Goal: Information Seeking & Learning: Learn about a topic

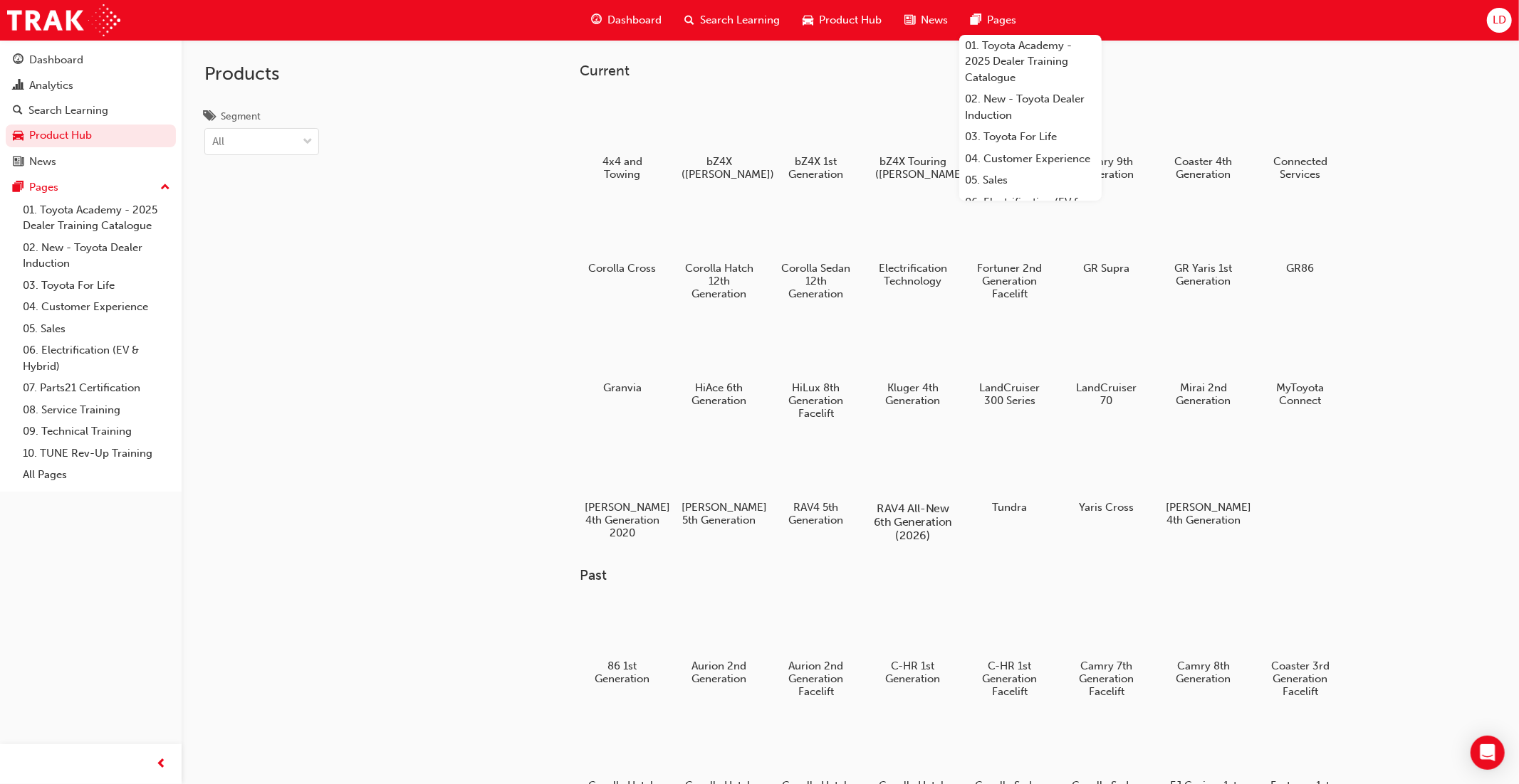
click at [913, 463] on div at bounding box center [912, 468] width 79 height 57
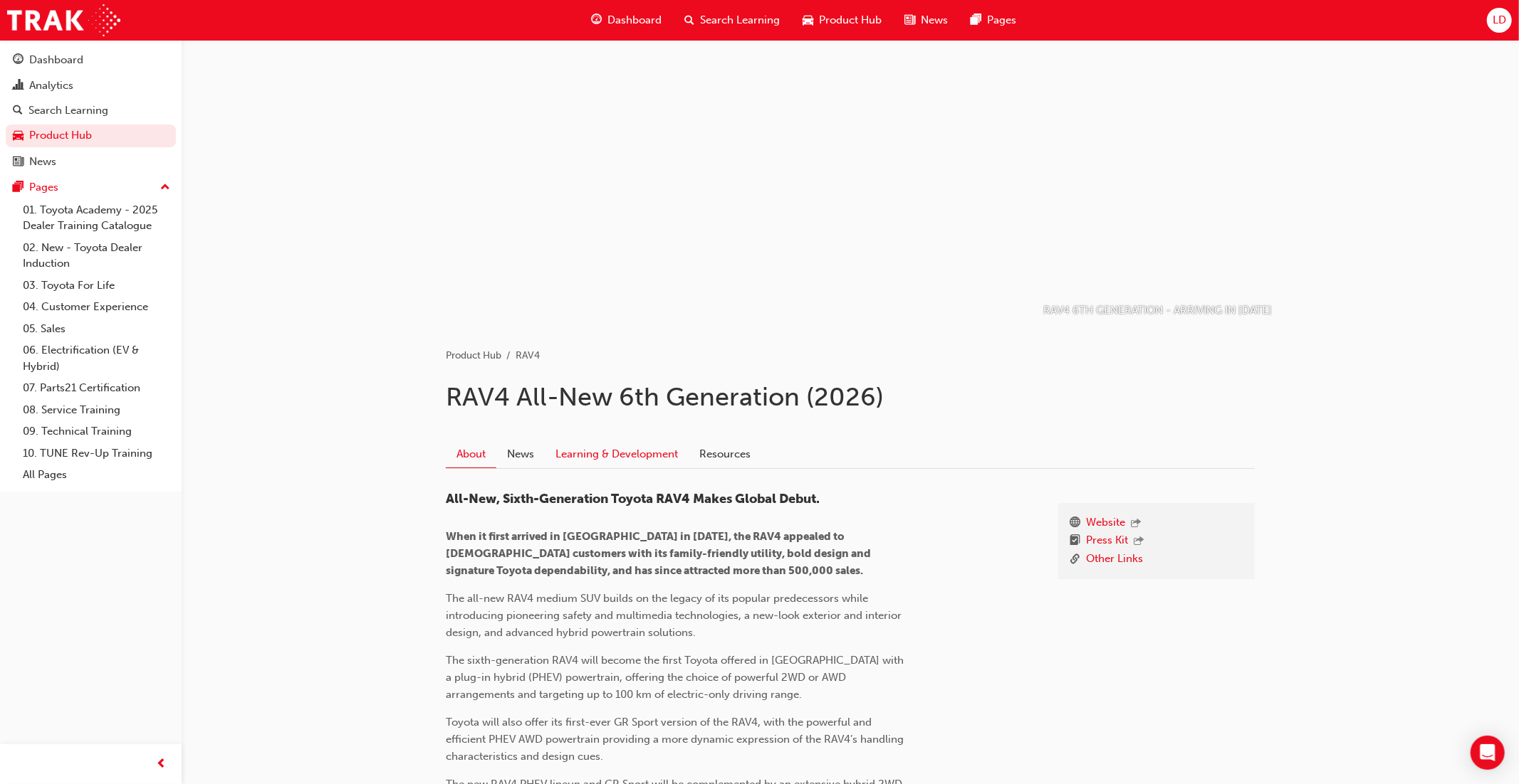
click at [660, 457] on link "Learning & Development" at bounding box center [616, 454] width 144 height 27
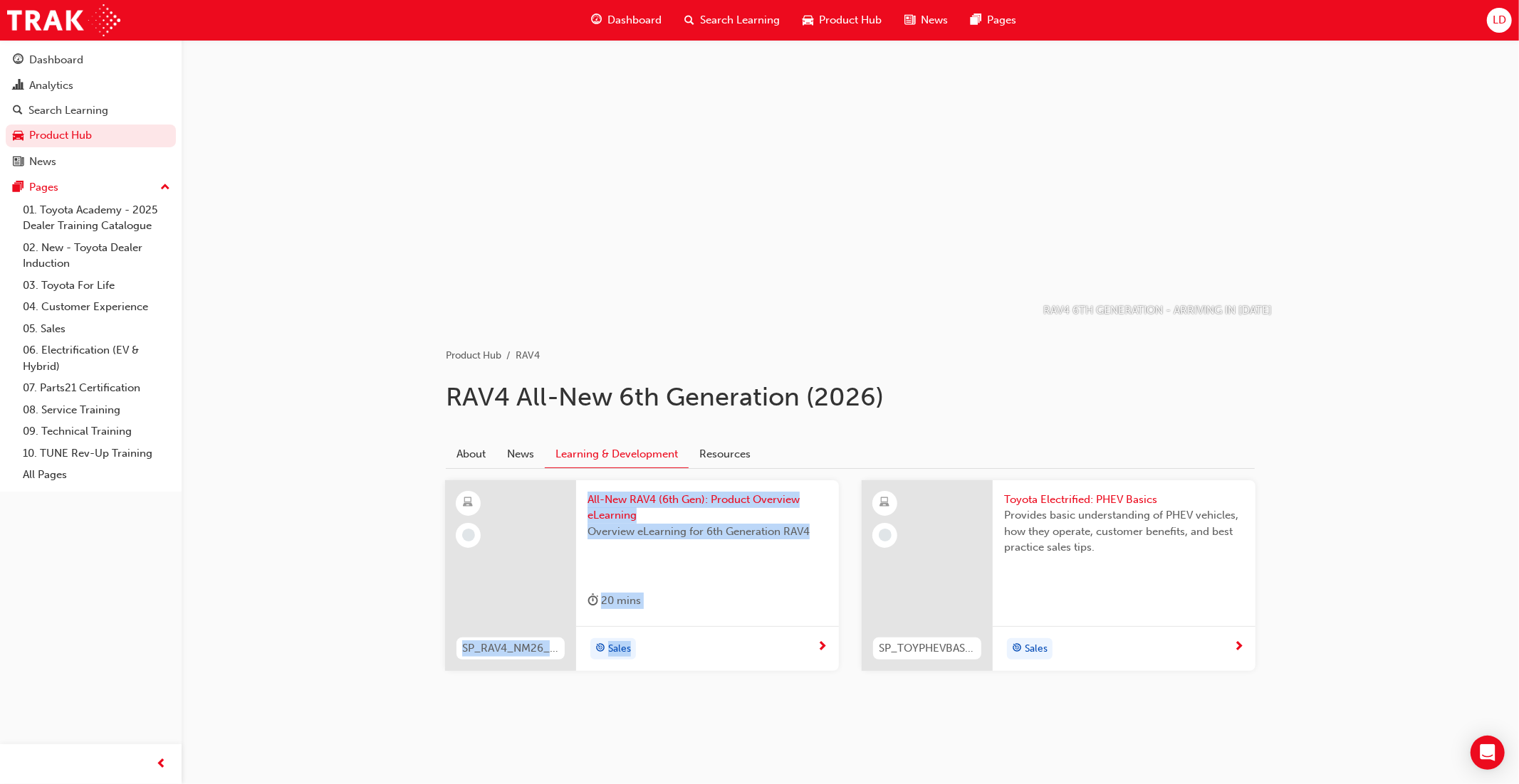
click at [675, 517] on span "All-New RAV4 (6th Gen): Product Overview eLearning" at bounding box center [707, 507] width 240 height 32
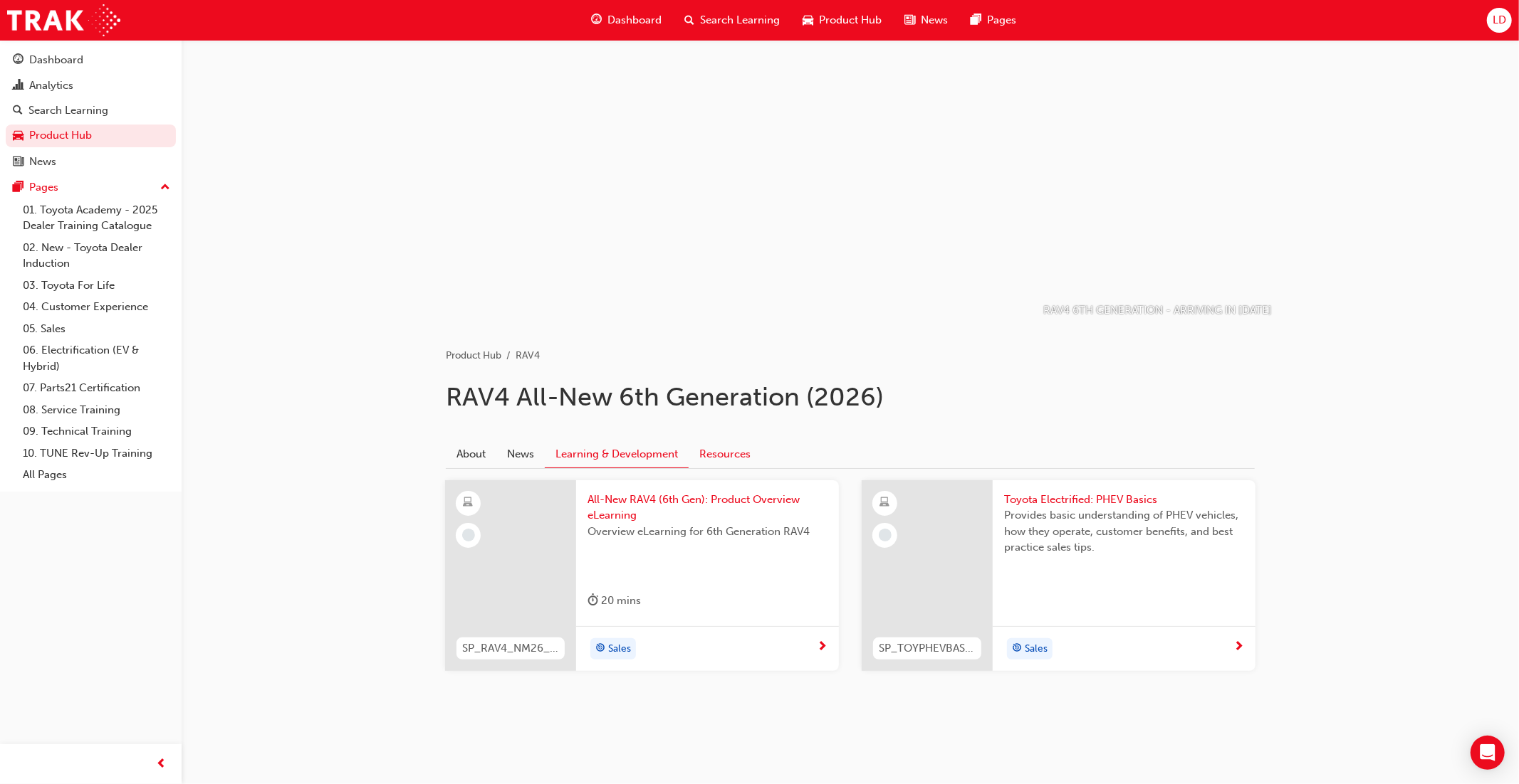
click at [713, 456] on link "Resources" at bounding box center [725, 454] width 72 height 27
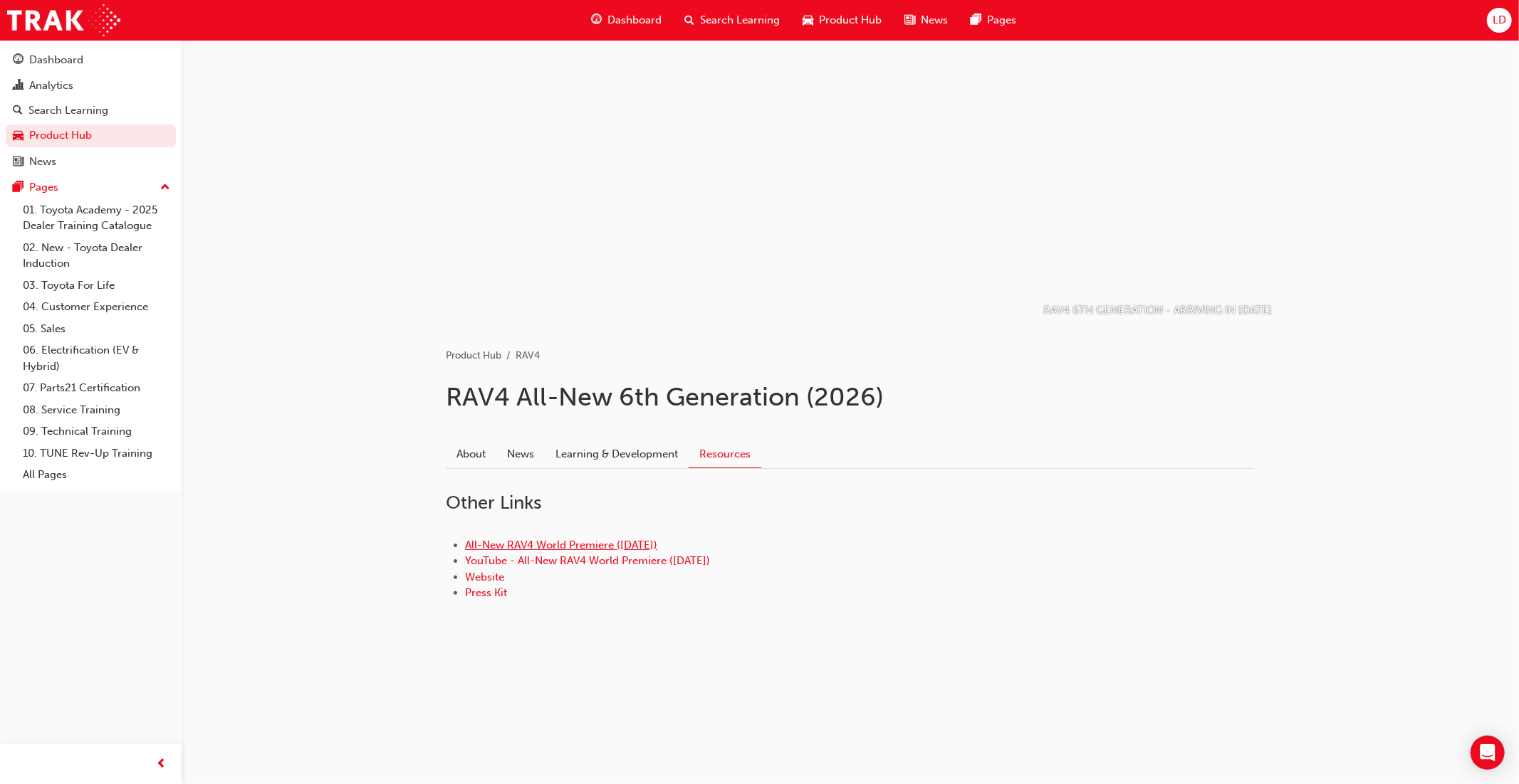
drag, startPoint x: 678, startPoint y: 544, endPoint x: 466, endPoint y: 546, distance: 212.0
click at [466, 546] on li "All-New RAV4 World Premiere ([DATE])" at bounding box center [859, 545] width 790 height 16
copy link "All-New RAV4 World Premiere ([DATE])"
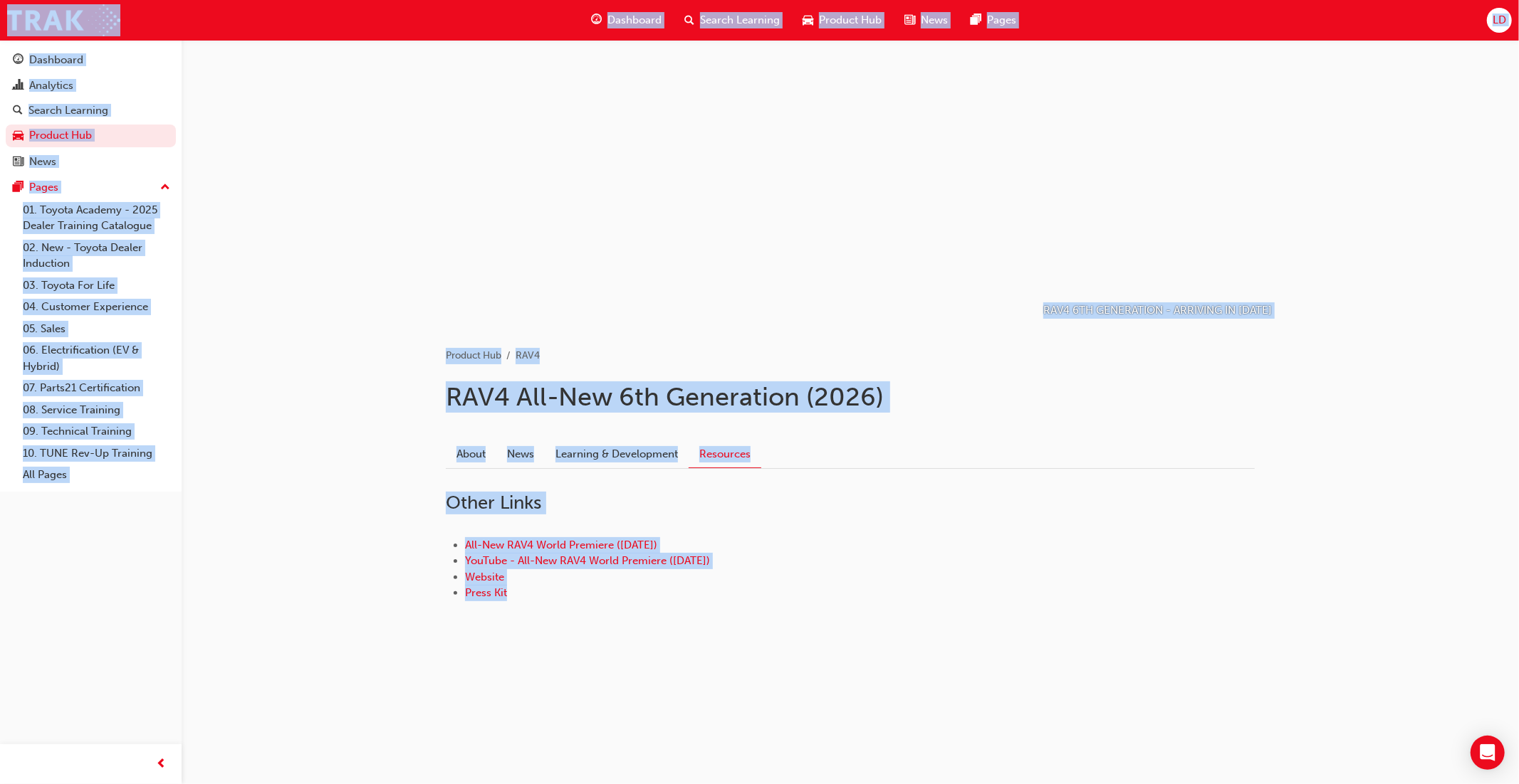
click at [847, 660] on div "Product Hub RAV4 RAV4 All-New 6th Generation (2026) About News Learning & Devel…" at bounding box center [850, 497] width 854 height 345
drag, startPoint x: 676, startPoint y: 545, endPoint x: 470, endPoint y: 546, distance: 206.0
click at [467, 547] on li "All-New RAV4 World Premiere ([DATE])" at bounding box center [859, 545] width 790 height 16
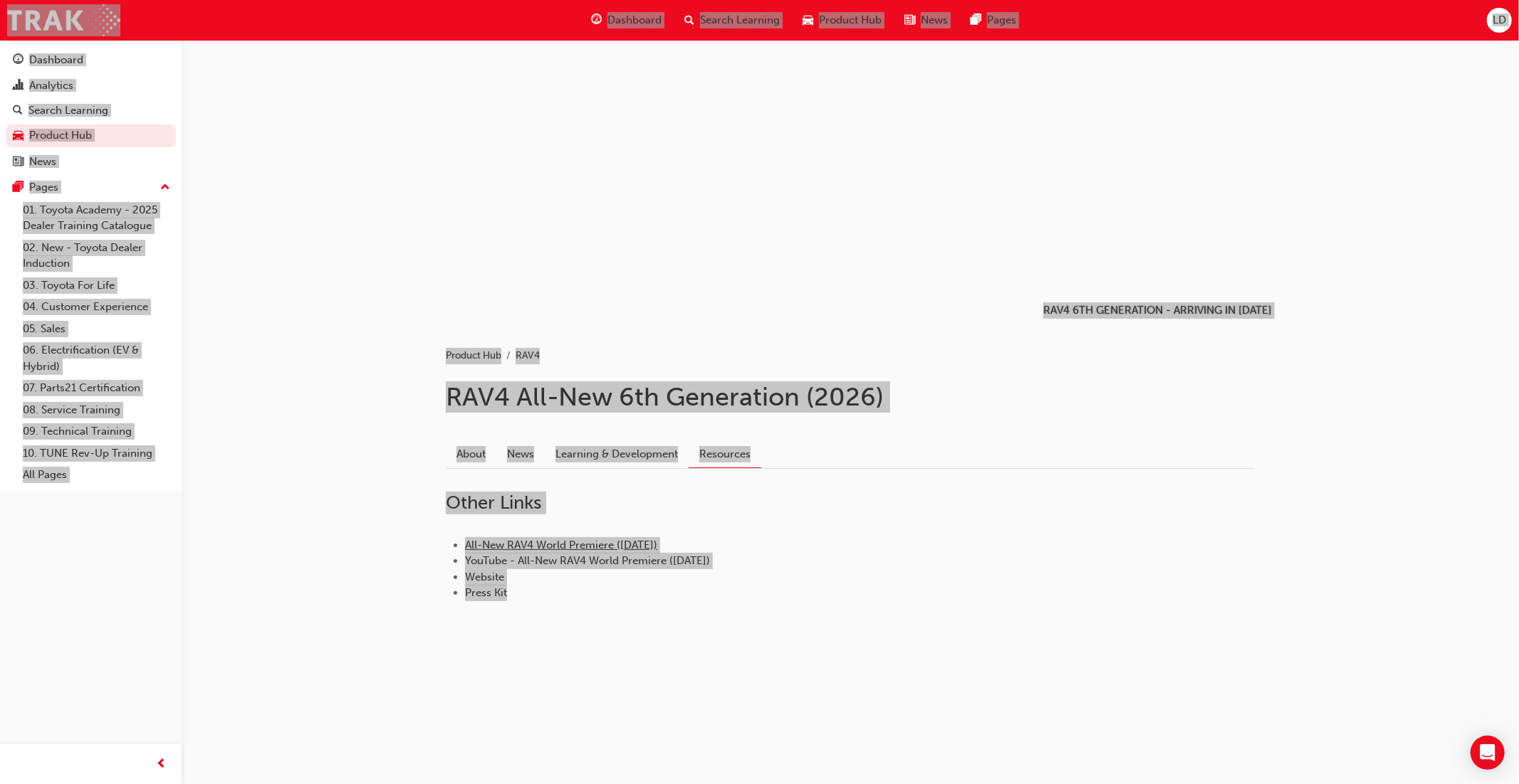
copy link "All-New RAV4 World Premiere ([DATE])"
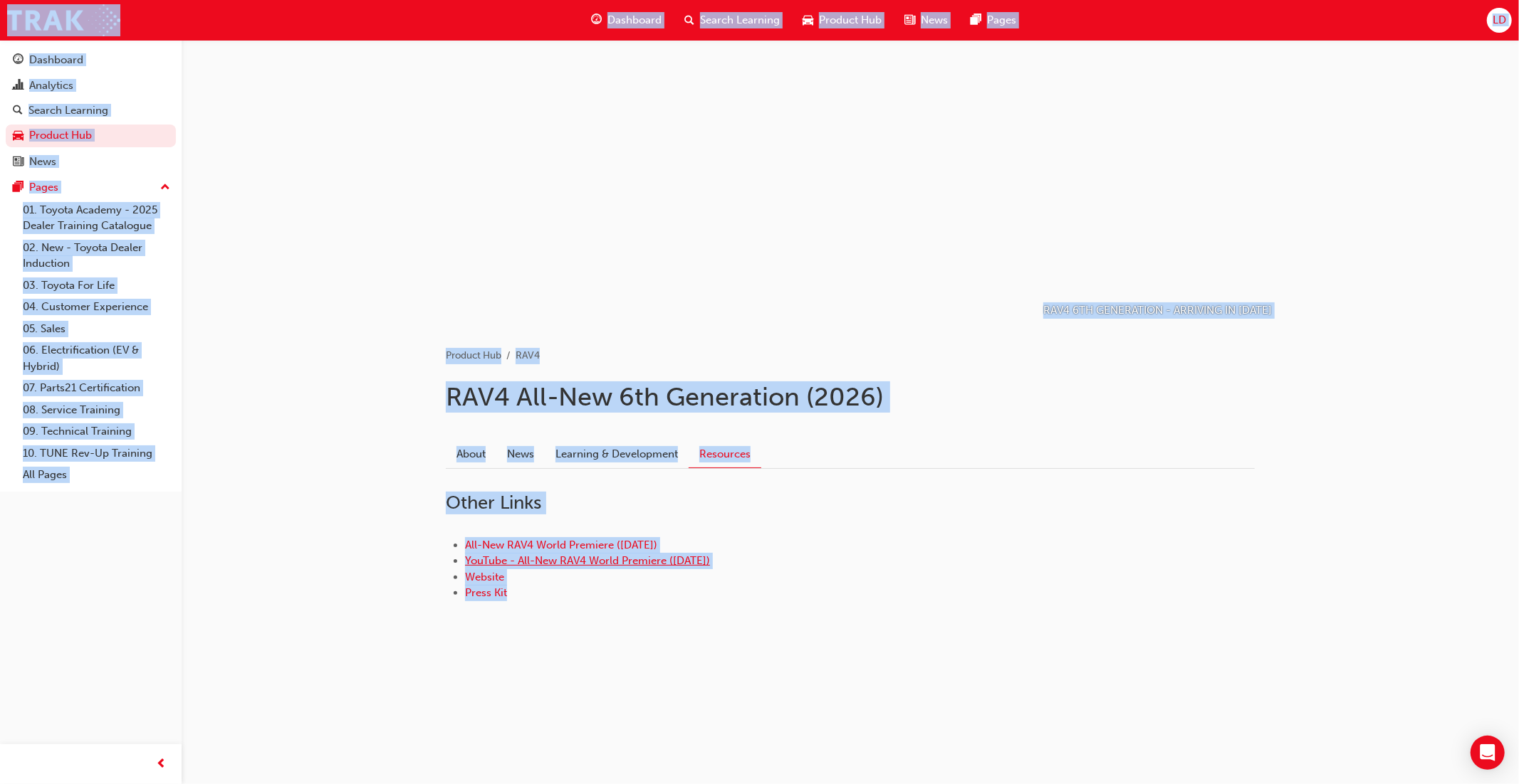
copy link "YouTube - All-New RAV4 World Premiere ([DATE])"
copy link "All-New RAV4 World Premiere ([DATE])"
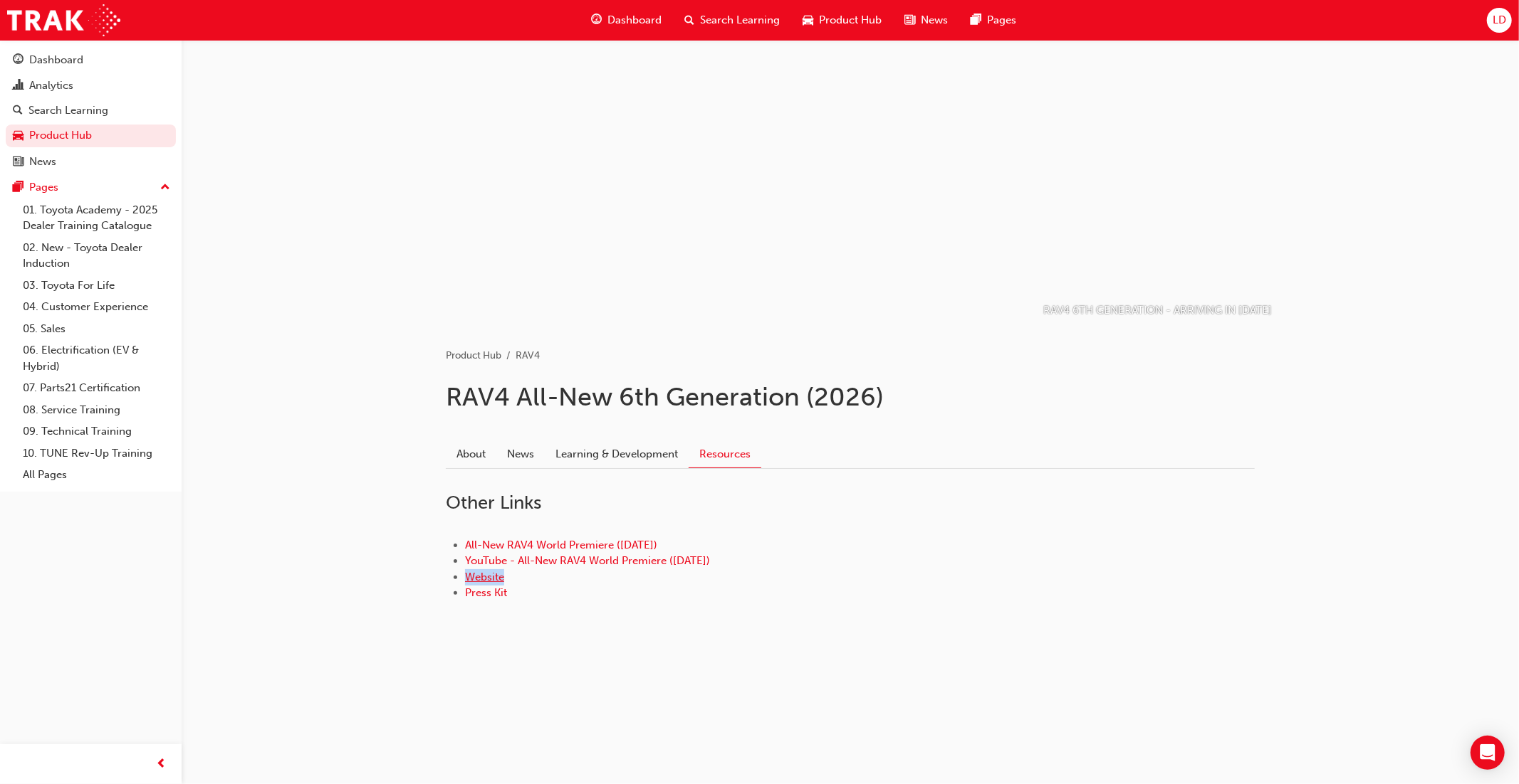
copy link "Website"
copy link "Press Kit"
click at [618, 452] on link "Learning & Development" at bounding box center [616, 454] width 144 height 27
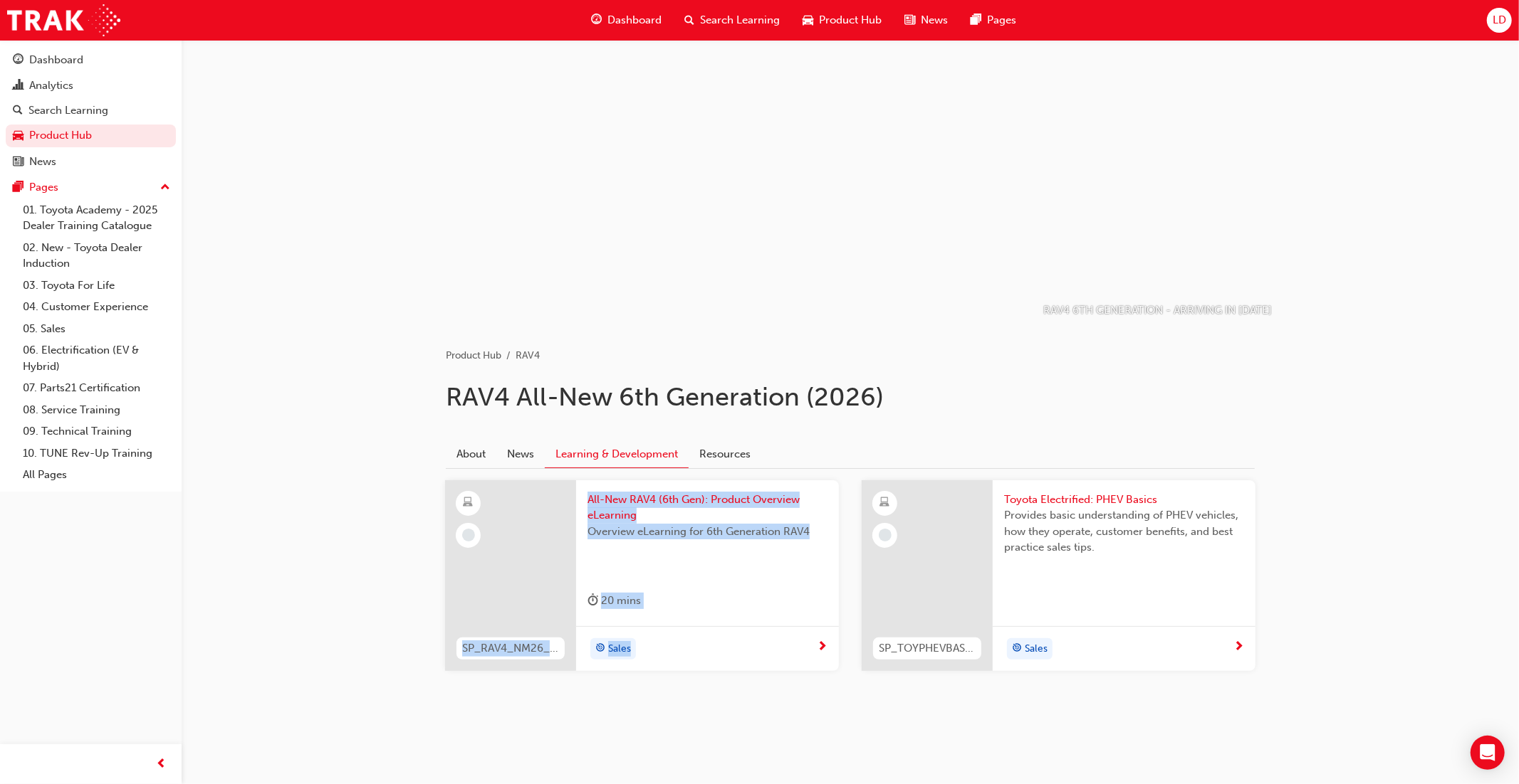
click at [546, 525] on div at bounding box center [510, 575] width 131 height 191
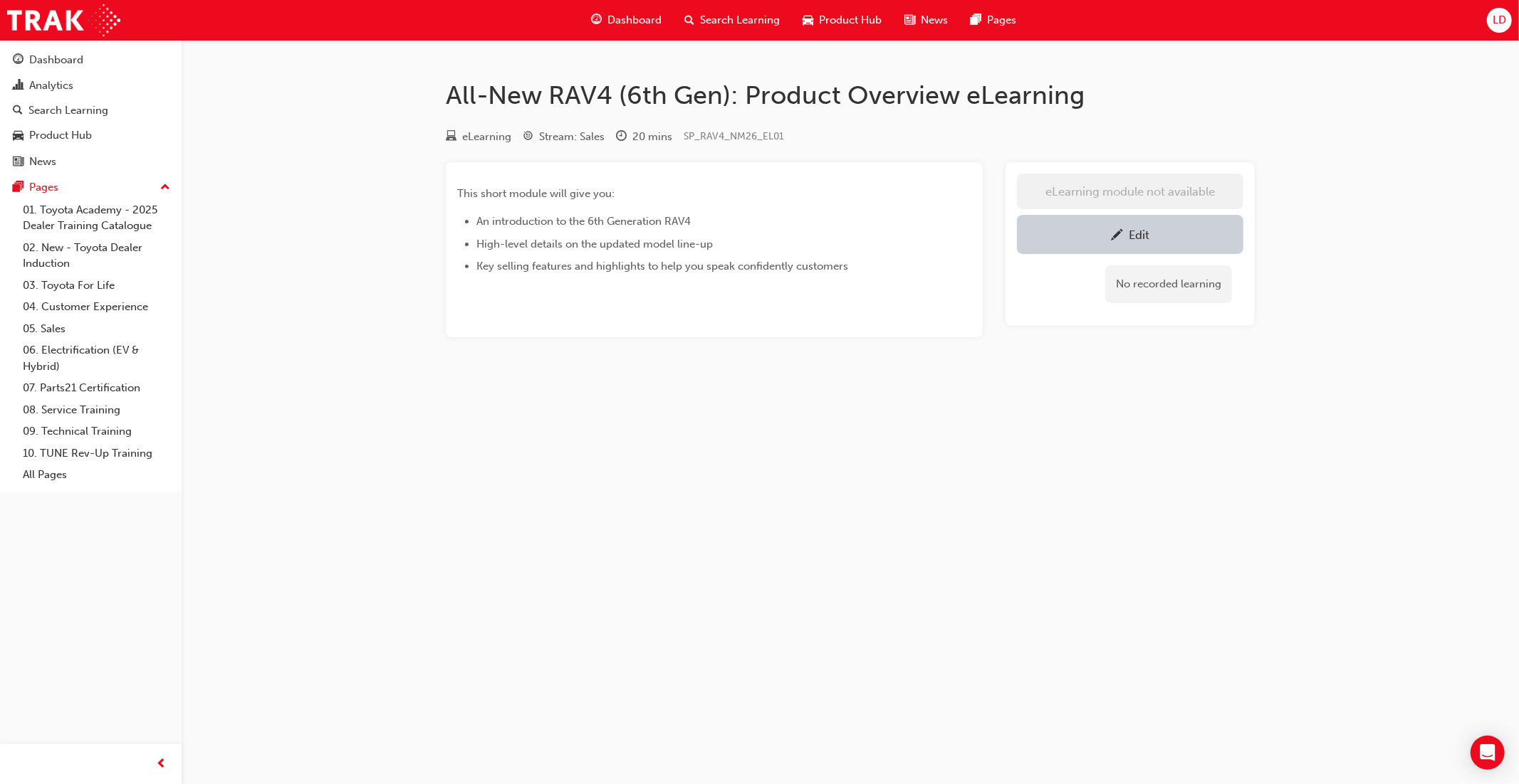
click at [543, 392] on div "All-New RAV4 (6th Gen): Product Overview eLearning eLearning Stream: Sales 20 m…" at bounding box center [759, 392] width 1519 height 784
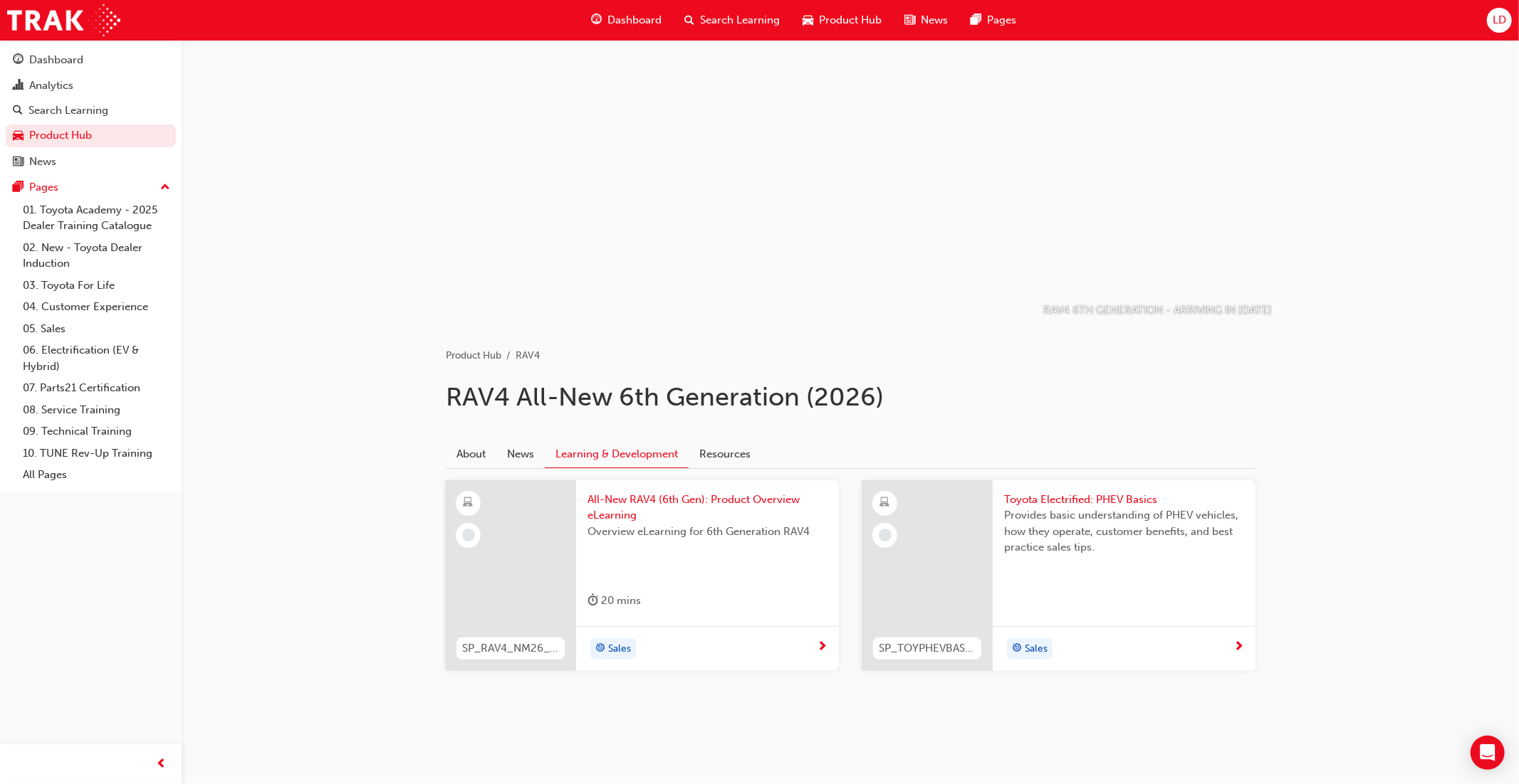
click at [1098, 556] on div "Provides basic understanding of PHEV vehicles, how they operate, customer benef…" at bounding box center [1124, 535] width 240 height 57
click at [768, 713] on div "Product Hub RAV4 RAV4 All-New 6th Generation (2026) About News Learning & Devel…" at bounding box center [850, 532] width 854 height 415
click at [540, 521] on div at bounding box center [510, 575] width 131 height 191
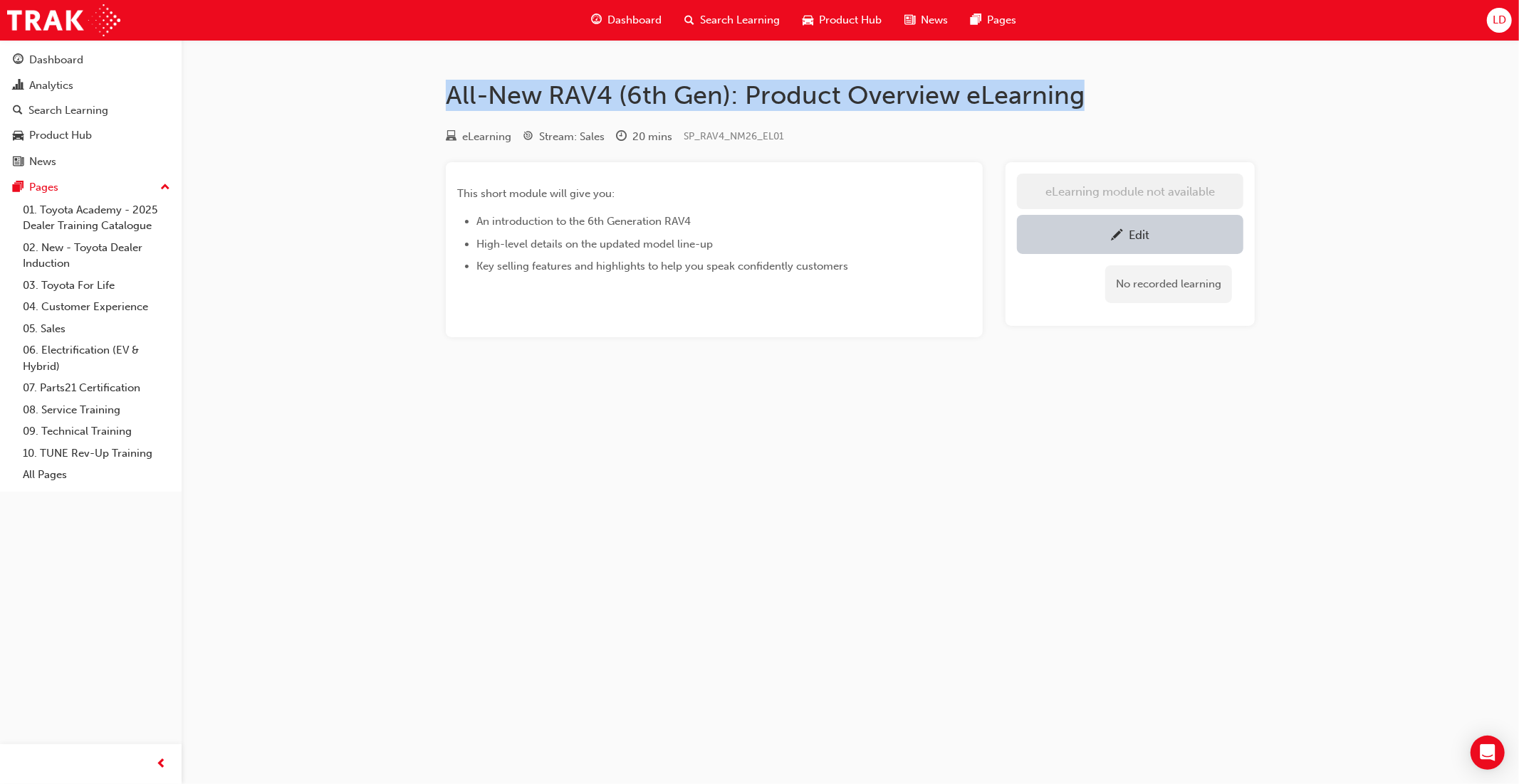
drag, startPoint x: 1081, startPoint y: 103, endPoint x: 440, endPoint y: 97, distance: 641.0
click at [438, 97] on div "All-New RAV4 (6th Gen): Product Overview eLearning eLearning Stream: Sales 20 m…" at bounding box center [850, 231] width 854 height 303
copy h1 "All-New RAV4 (6th Gen): Product Overview eLearning"
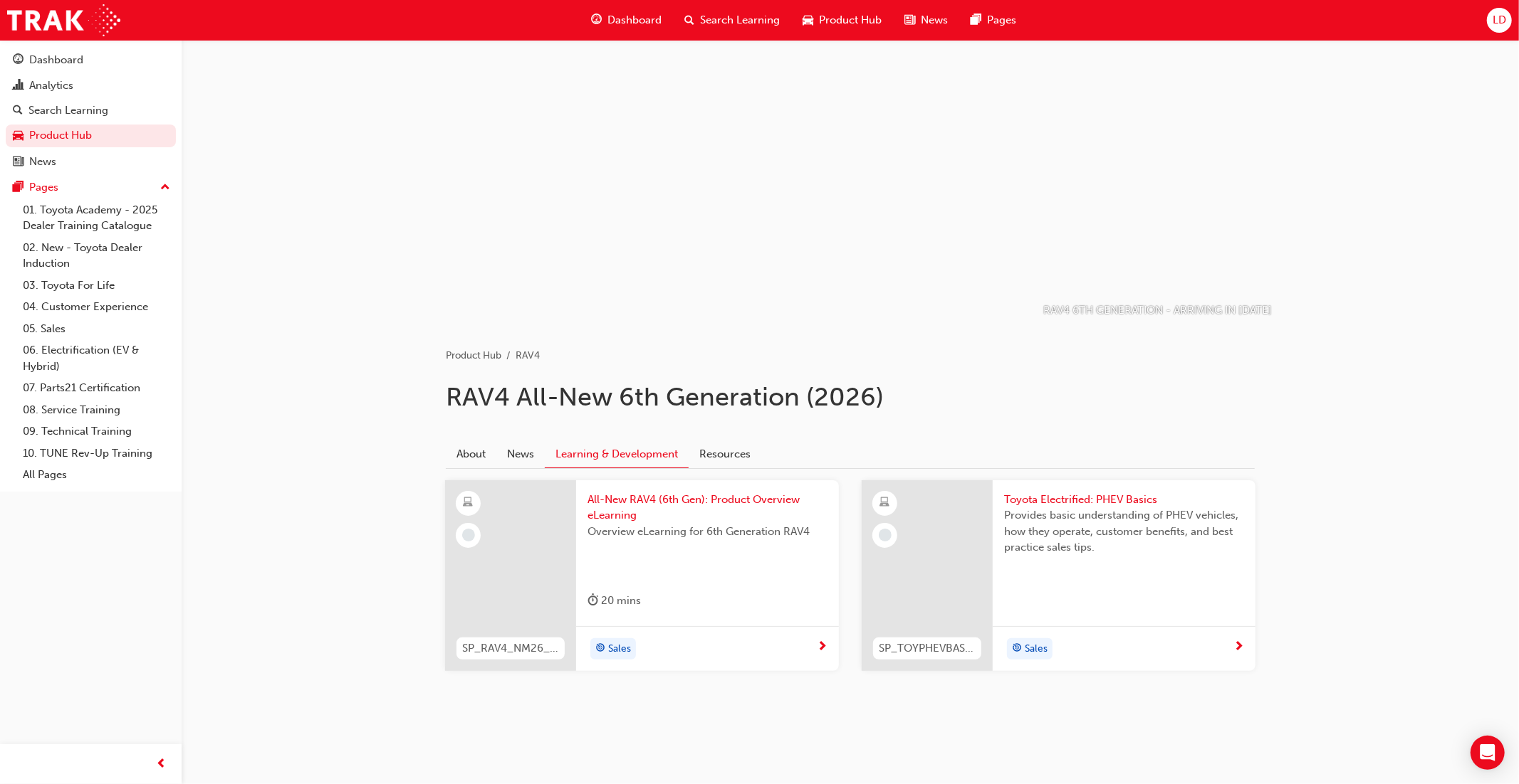
click at [1006, 500] on span "Toyota Electrified: PHEV Basics" at bounding box center [1124, 500] width 240 height 16
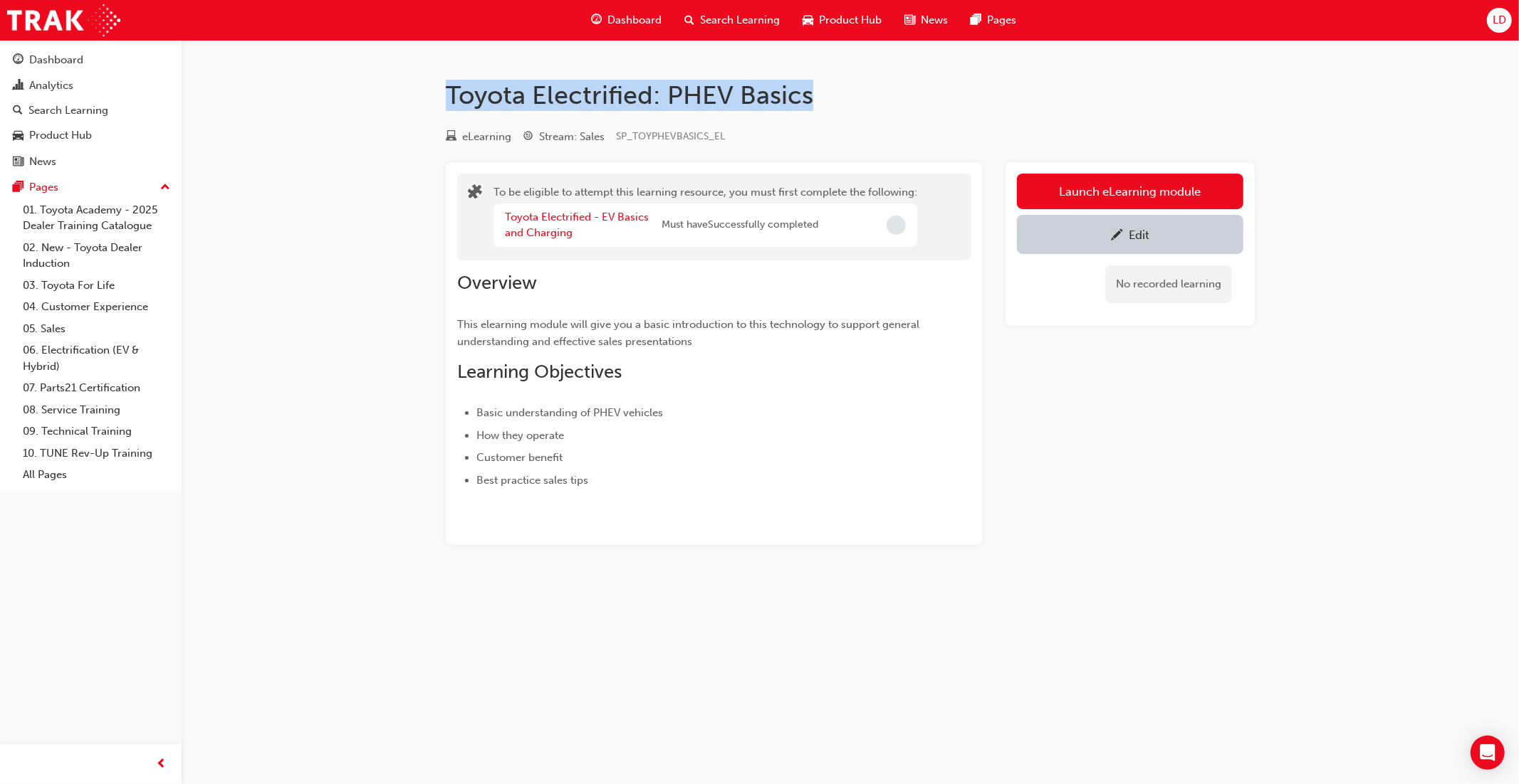
drag, startPoint x: 808, startPoint y: 101, endPoint x: 440, endPoint y: 94, distance: 368.1
click at [440, 94] on div "Toyota Electrified: PHEV Basics eLearning Stream: Sales SP_TOYPHEVBASICS_EL To …" at bounding box center [850, 335] width 854 height 511
copy h1 "Toyota Electrified: PHEV Basics"
click at [363, 127] on div "Toyota Electrified: PHEV Basics eLearning Stream: Sales SP_TOYPHEVBASICS_EL To …" at bounding box center [759, 392] width 1519 height 784
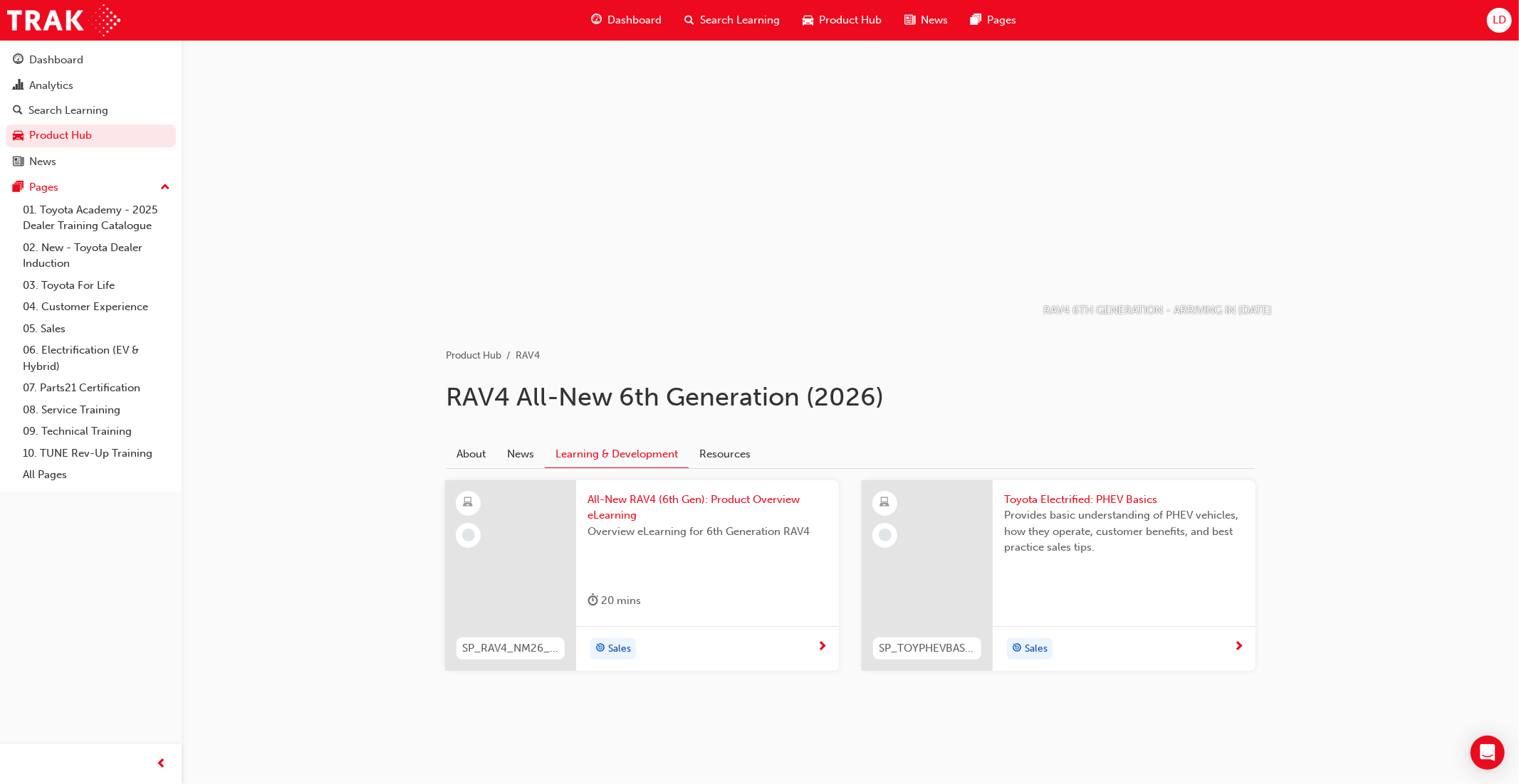
click at [649, 529] on span "Overview eLearning for 6th Generation RAV4" at bounding box center [707, 532] width 240 height 16
